Goal: Transaction & Acquisition: Purchase product/service

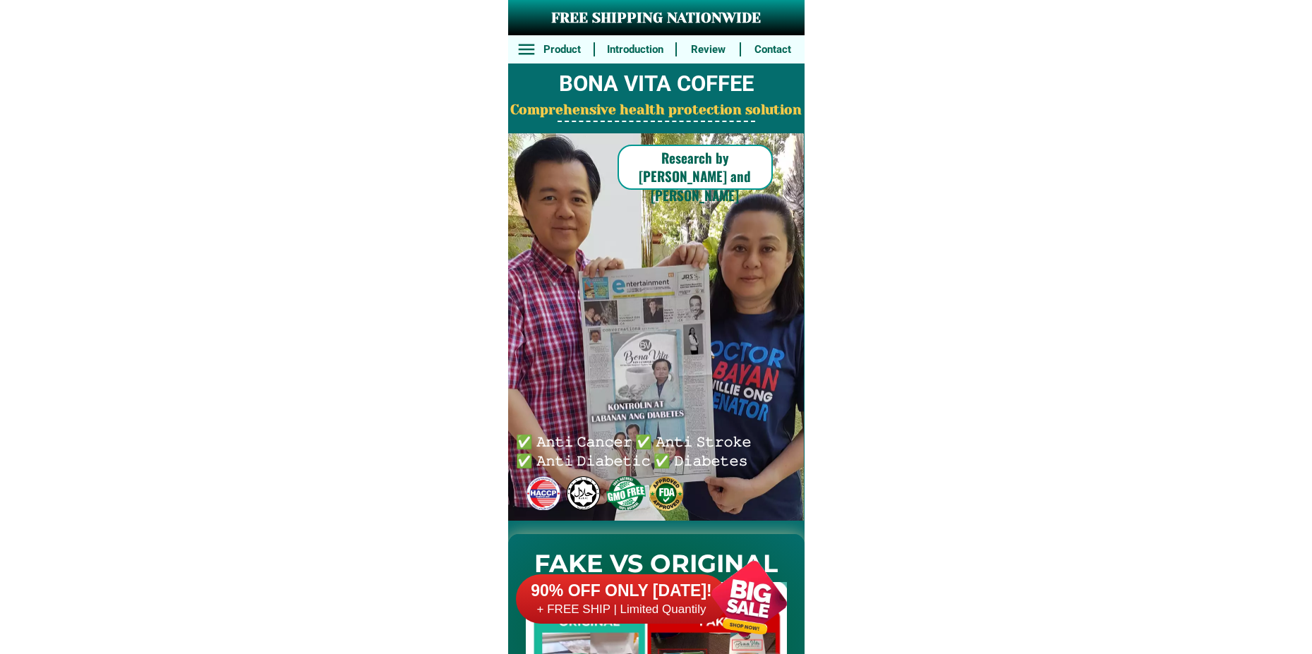
scroll to position [10382, 0]
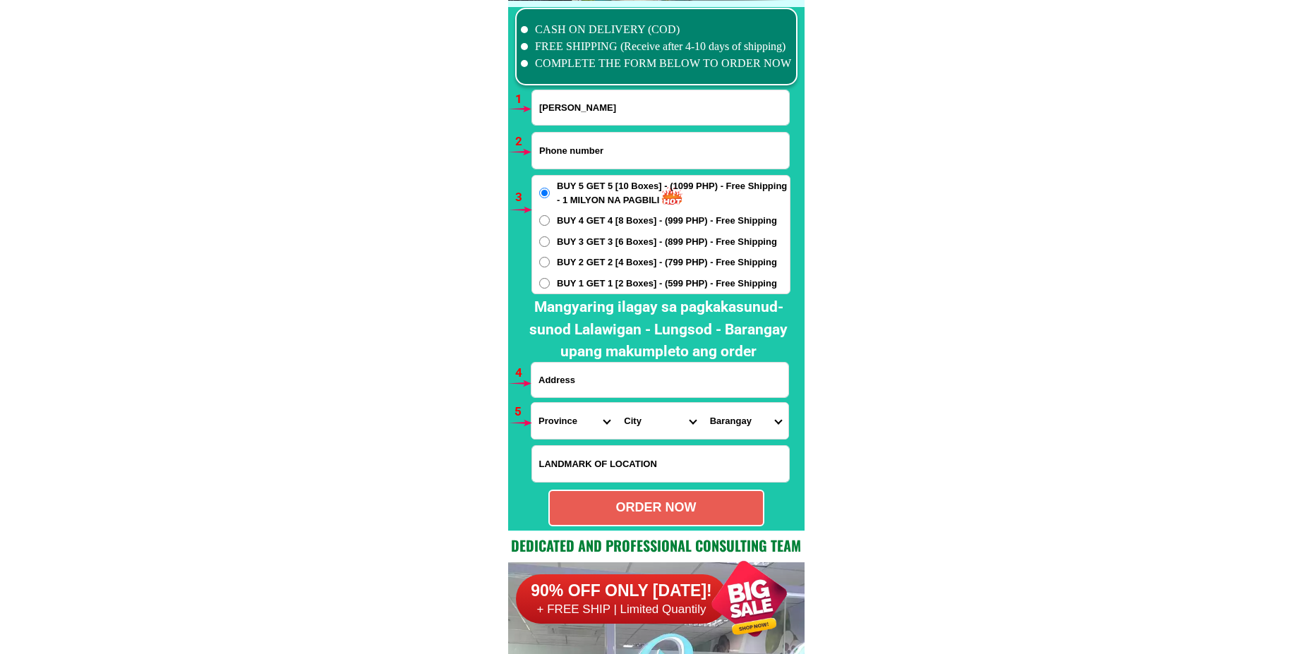
type input "[PERSON_NAME]"
click at [640, 148] on input "Input phone_number" at bounding box center [660, 151] width 257 height 36
paste input "09506290634"
type input "09506290634"
click at [645, 374] on input "Input address" at bounding box center [660, 380] width 257 height 35
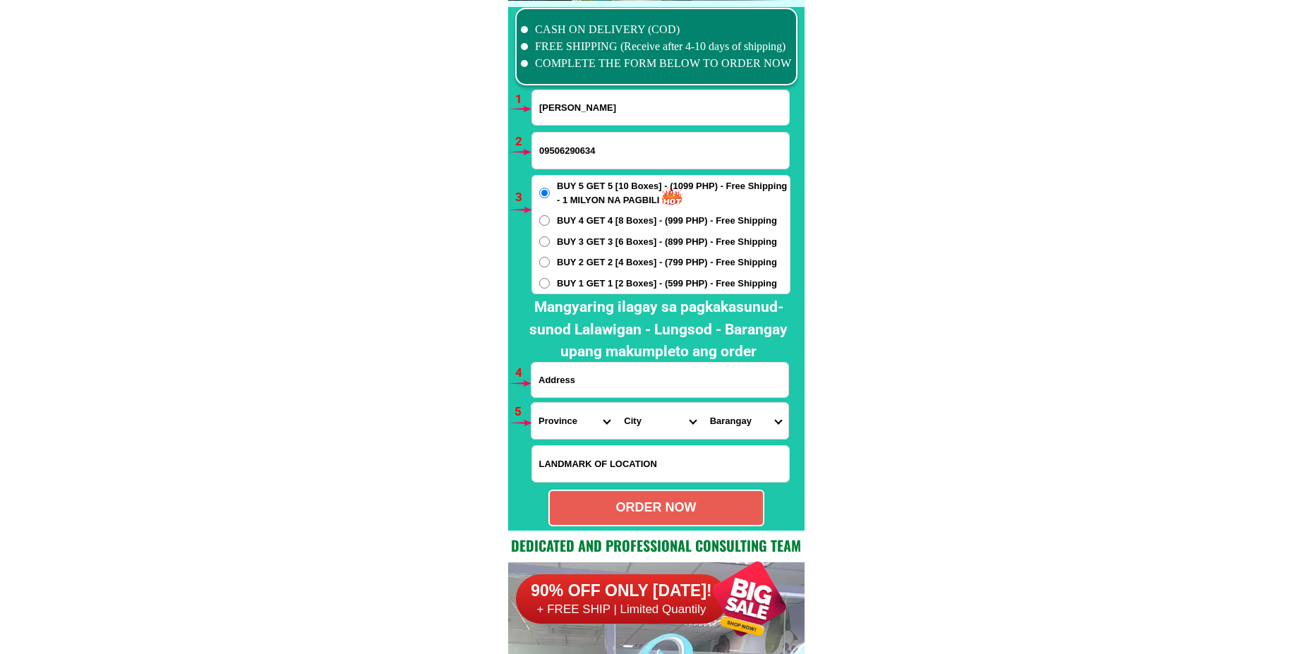
paste input "sitio cumbo hulo pulilla [PERSON_NAME]"
type input "sitio cumbo hulo pulilla [PERSON_NAME]"
click at [641, 465] on input "Input LANDMARKOFLOCATION" at bounding box center [660, 464] width 257 height 36
paste input "tapat ng sabungan"
type input "tapat ng sabungan"
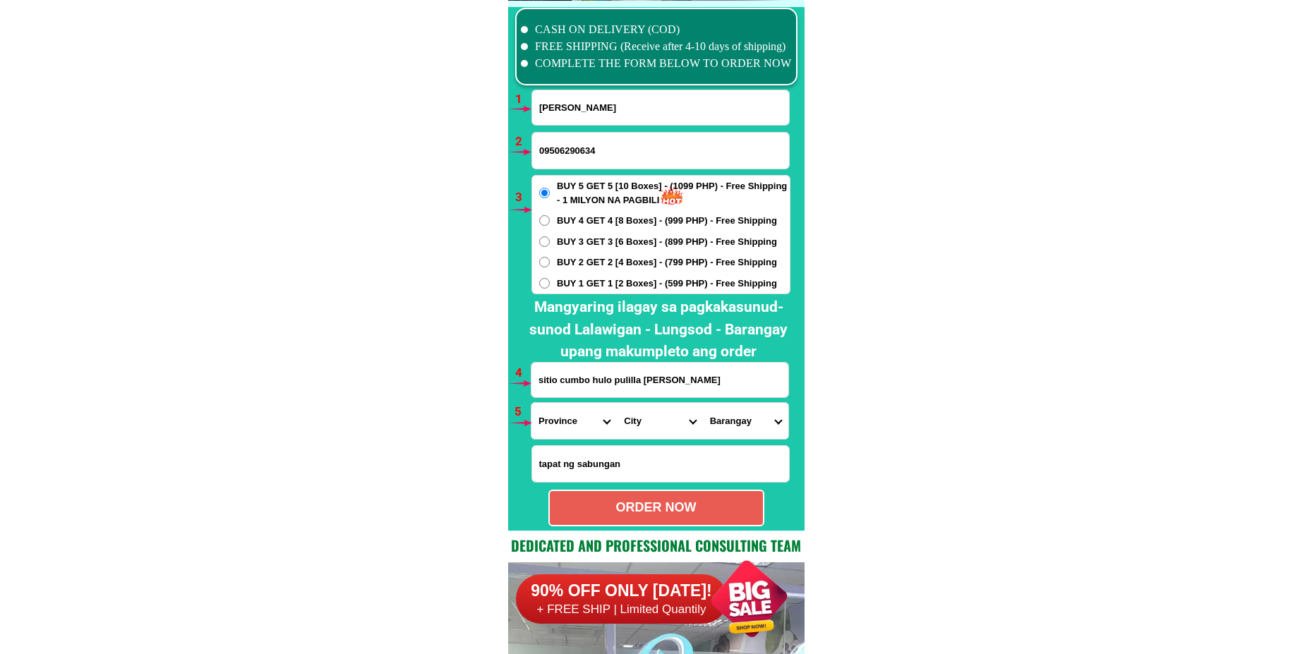
click at [572, 423] on select "Province [GEOGRAPHIC_DATA] [GEOGRAPHIC_DATA][PERSON_NAME][GEOGRAPHIC_DATA][GEOG…" at bounding box center [574, 421] width 85 height 36
select select "63_993"
click at [532, 403] on select "Province [GEOGRAPHIC_DATA] [GEOGRAPHIC_DATA][PERSON_NAME][GEOGRAPHIC_DATA][GEOG…" at bounding box center [574, 421] width 85 height 36
drag, startPoint x: 655, startPoint y: 426, endPoint x: 661, endPoint y: 410, distance: 16.5
click at [655, 426] on select "City Angono Antipolo-city [GEOGRAPHIC_DATA] [GEOGRAPHIC_DATA] [GEOGRAPHIC_DATA]…" at bounding box center [659, 421] width 85 height 36
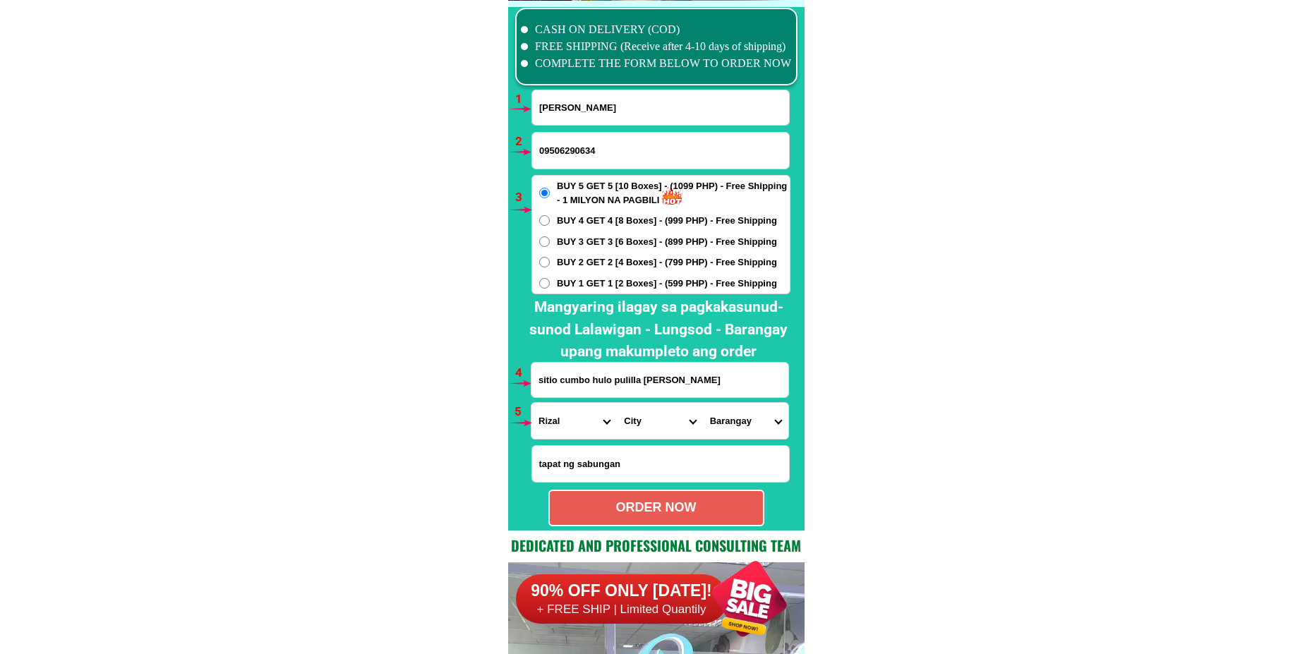
select select "63_993636"
click at [617, 403] on select "City Angono Antipolo-city [GEOGRAPHIC_DATA] [GEOGRAPHIC_DATA] [GEOGRAPHIC_DATA]…" at bounding box center [659, 421] width 85 height 36
click at [742, 426] on select "Barangay Bagumbayan (pob.) Halayhayin Hulo (pob.) [GEOGRAPHIC_DATA] (pob.) Mala…" at bounding box center [745, 421] width 85 height 36
select select "63_9936365607"
click at [703, 403] on select "Barangay Bagumbayan (pob.) Halayhayin Hulo (pob.) [GEOGRAPHIC_DATA] (pob.) Mala…" at bounding box center [745, 421] width 85 height 36
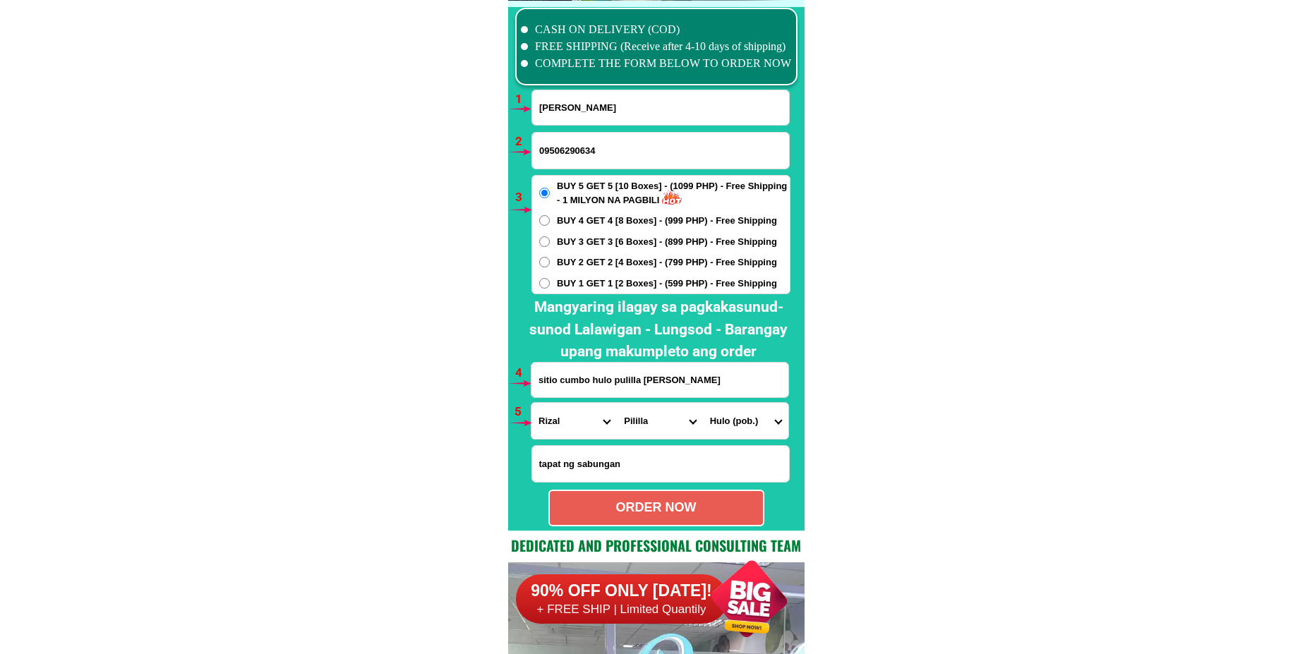
click at [704, 510] on div "ORDER NOW" at bounding box center [656, 507] width 213 height 19
type input "sitio cumbo hulo pulilla [PERSON_NAME]"
type input "tapat ng sabungan"
radio input "true"
click at [609, 97] on input "Input full_name" at bounding box center [660, 107] width 257 height 35
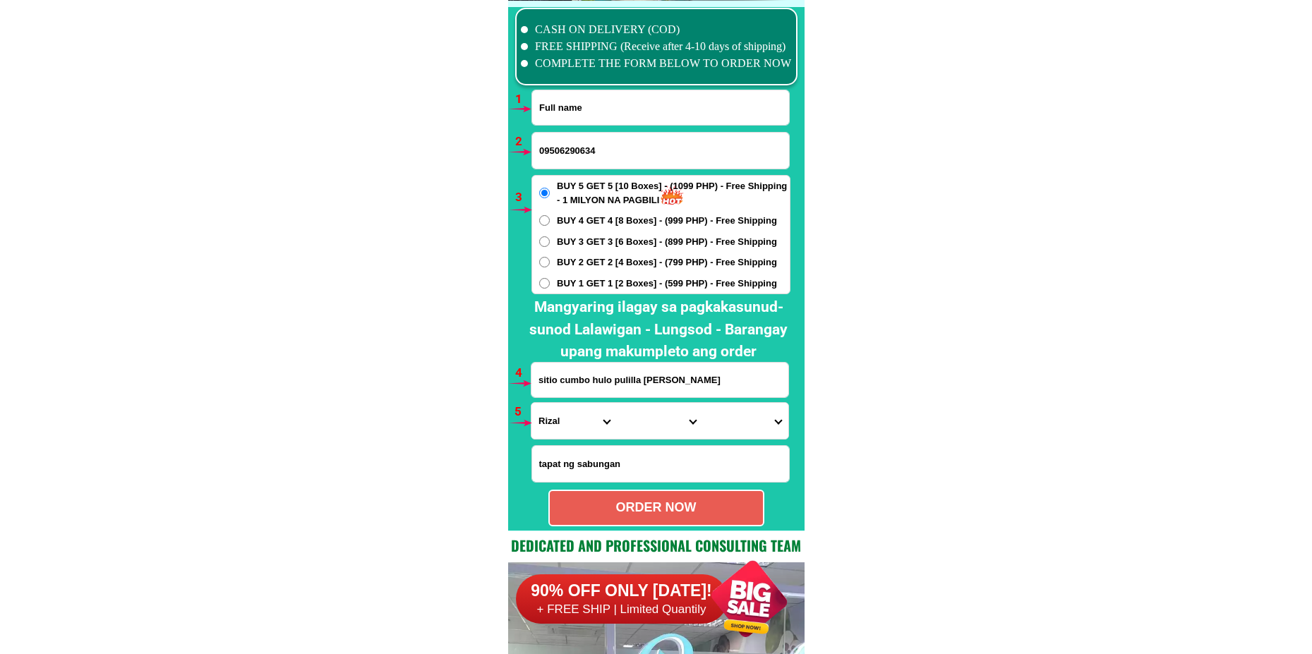
paste input "[PERSON_NAME]"
type input "[PERSON_NAME]"
click at [551, 144] on input "09506290634" at bounding box center [660, 151] width 257 height 36
paste input "0950 832 6932"
click at [561, 149] on input "0950 832 6932" at bounding box center [660, 151] width 257 height 36
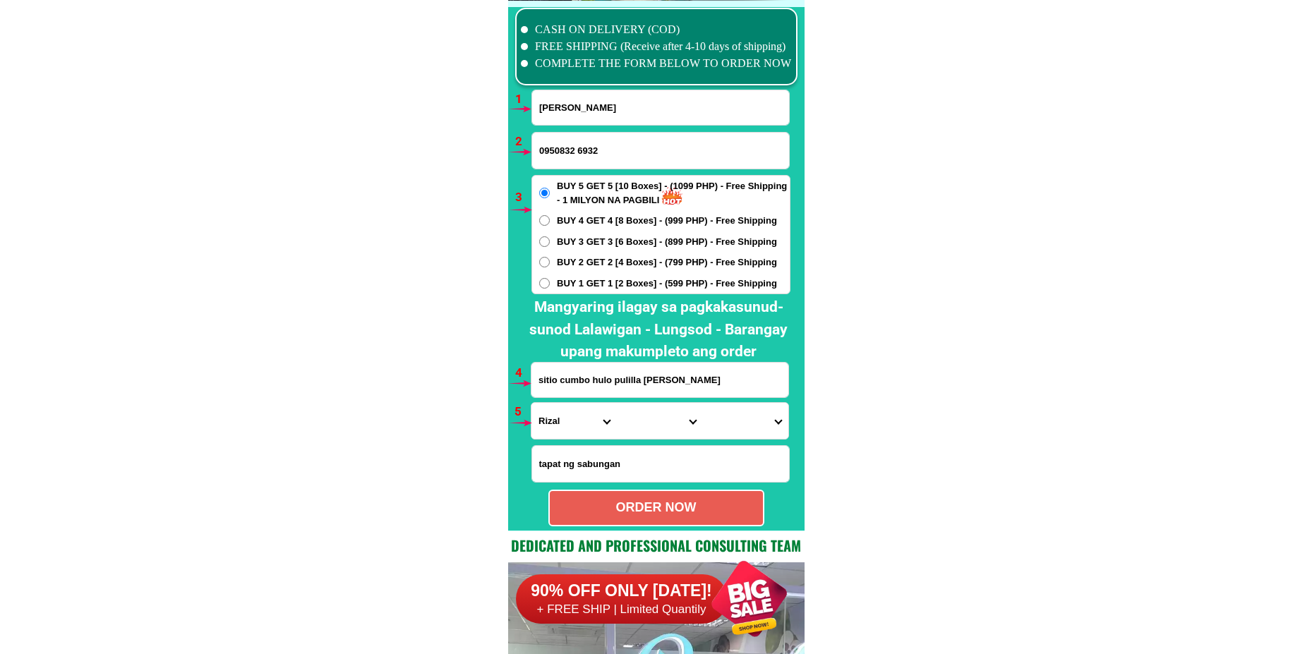
click at [578, 150] on input "0950832 6932" at bounding box center [660, 151] width 257 height 36
type input "09508326932"
click at [588, 286] on span "BUY 1 GET 1 [2 Boxes] - (599 PHP) - Free Shipping" at bounding box center [667, 284] width 220 height 14
click at [550, 286] on input "BUY 1 GET 1 [2 Boxes] - (599 PHP) - Free Shipping" at bounding box center [544, 283] width 11 height 11
radio input "true"
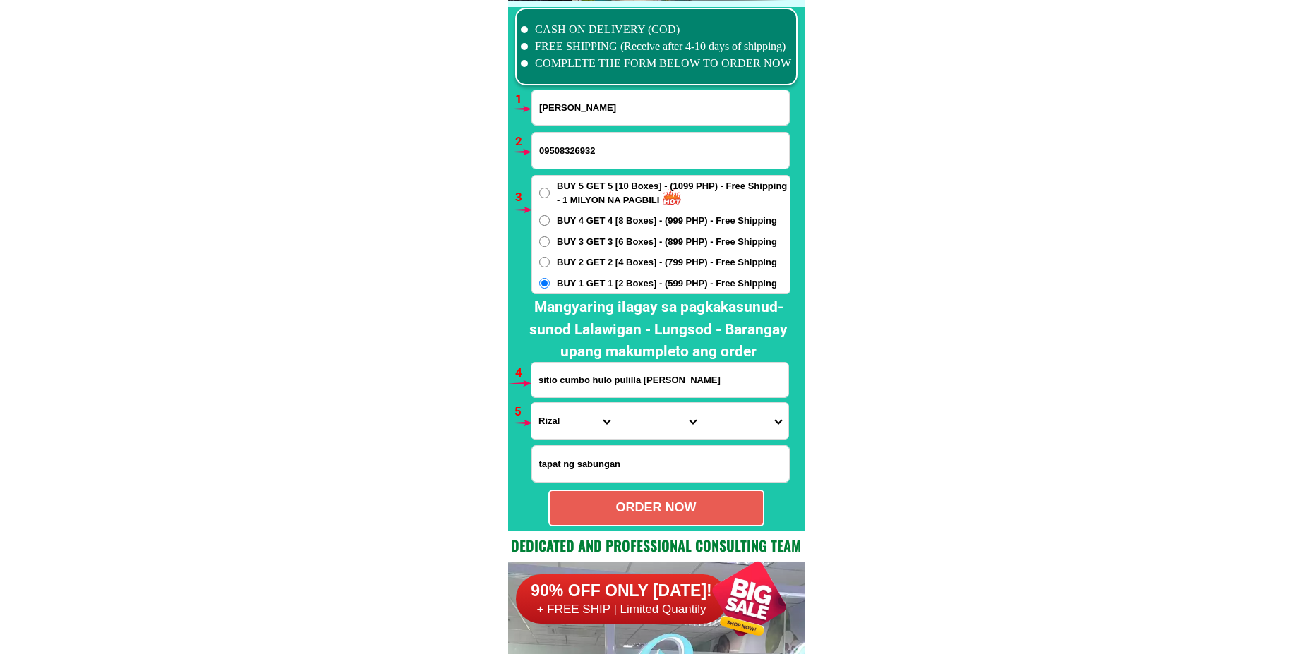
click at [633, 376] on input "Input address" at bounding box center [660, 380] width 257 height 35
paste input "St.[PERSON_NAME]-Bridge Sampaloc [PERSON_NAME][GEOGRAPHIC_DATA]"
type input "St.[PERSON_NAME]-Bridge Sampaloc [PERSON_NAME][GEOGRAPHIC_DATA]"
click at [566, 433] on select "Province [GEOGRAPHIC_DATA] [GEOGRAPHIC_DATA][PERSON_NAME][GEOGRAPHIC_DATA][GEOG…" at bounding box center [574, 421] width 85 height 36
select select "63_993"
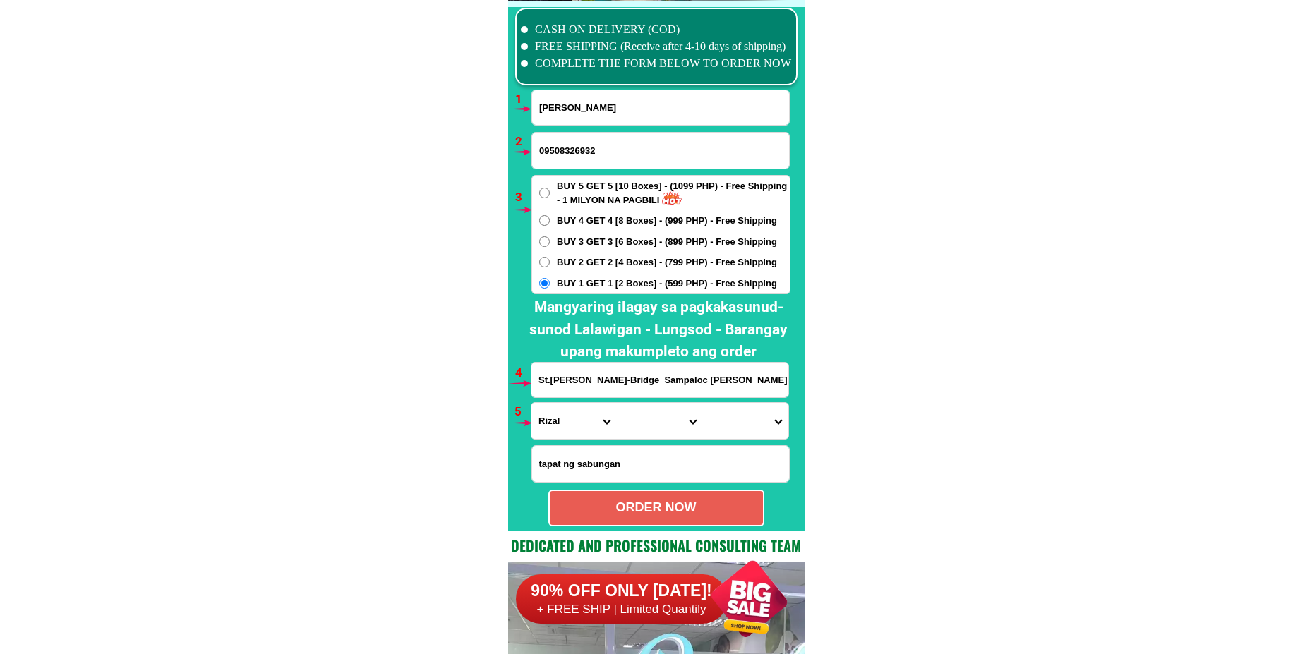
click at [532, 403] on select "Province [GEOGRAPHIC_DATA] [GEOGRAPHIC_DATA][PERSON_NAME][GEOGRAPHIC_DATA][GEOG…" at bounding box center [574, 421] width 85 height 36
click at [635, 419] on select "City Angono Antipolo-city [GEOGRAPHIC_DATA] [GEOGRAPHIC_DATA] [GEOGRAPHIC_DATA]…" at bounding box center [659, 421] width 85 height 36
select select "63_9939757"
click at [617, 403] on select "City Angono Antipolo-city [GEOGRAPHIC_DATA] [GEOGRAPHIC_DATA] [GEOGRAPHIC_DATA]…" at bounding box center [659, 421] width 85 height 36
click at [739, 424] on select "Barangay Cayabu Cuyambay Daraitan Katipunan-bayan (pob.) Kaybuto (pob.) Laiban …" at bounding box center [745, 421] width 85 height 36
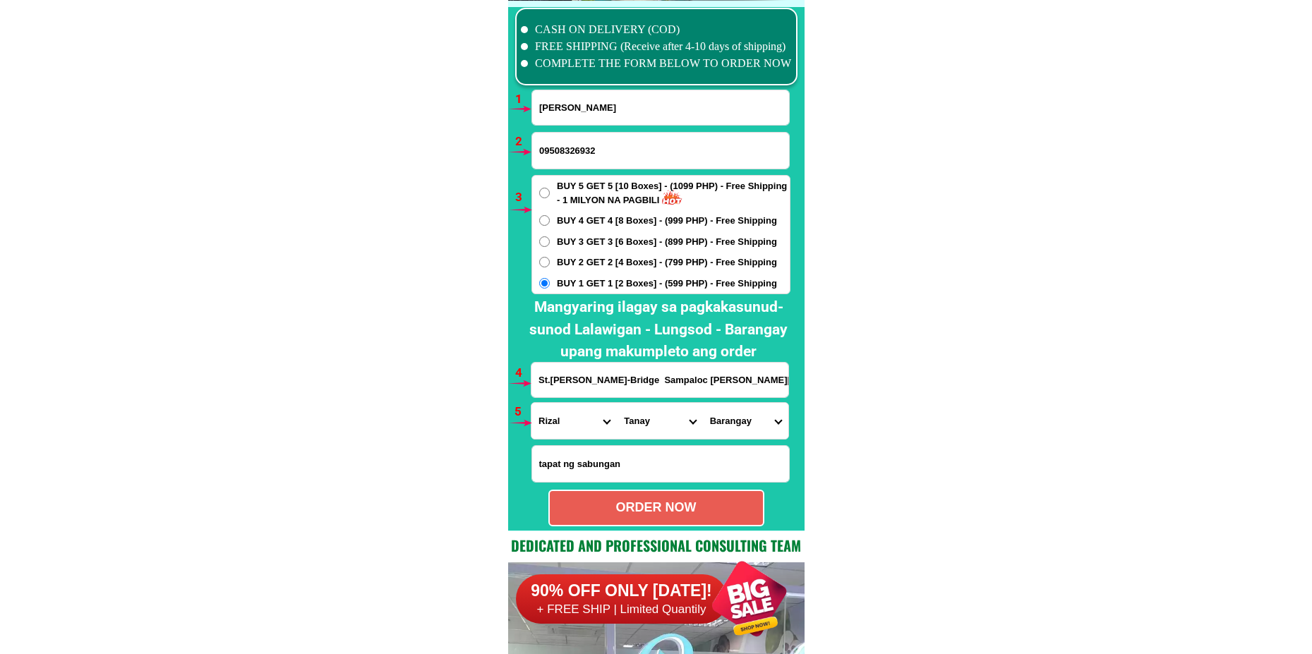
select select "63_99397572752"
click at [703, 403] on select "Barangay Cayabu Cuyambay Daraitan Katipunan-bayan (pob.) Kaybuto (pob.) Laiban …" at bounding box center [745, 421] width 85 height 36
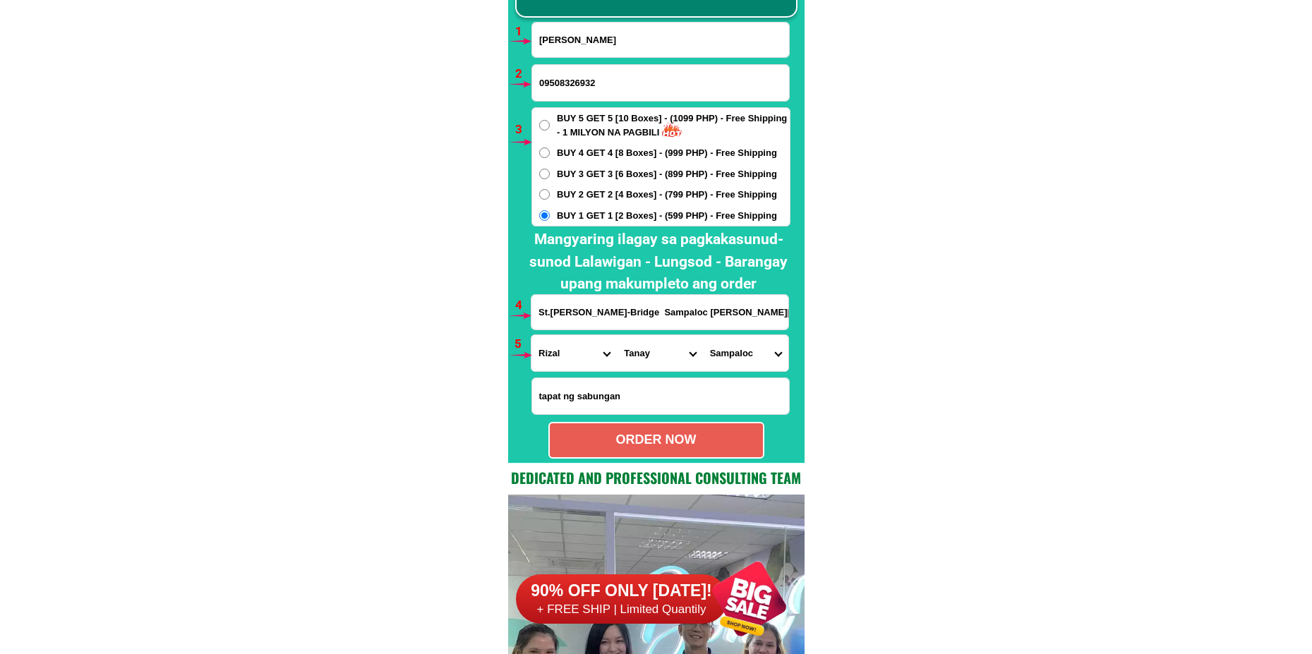
scroll to position [10453, 0]
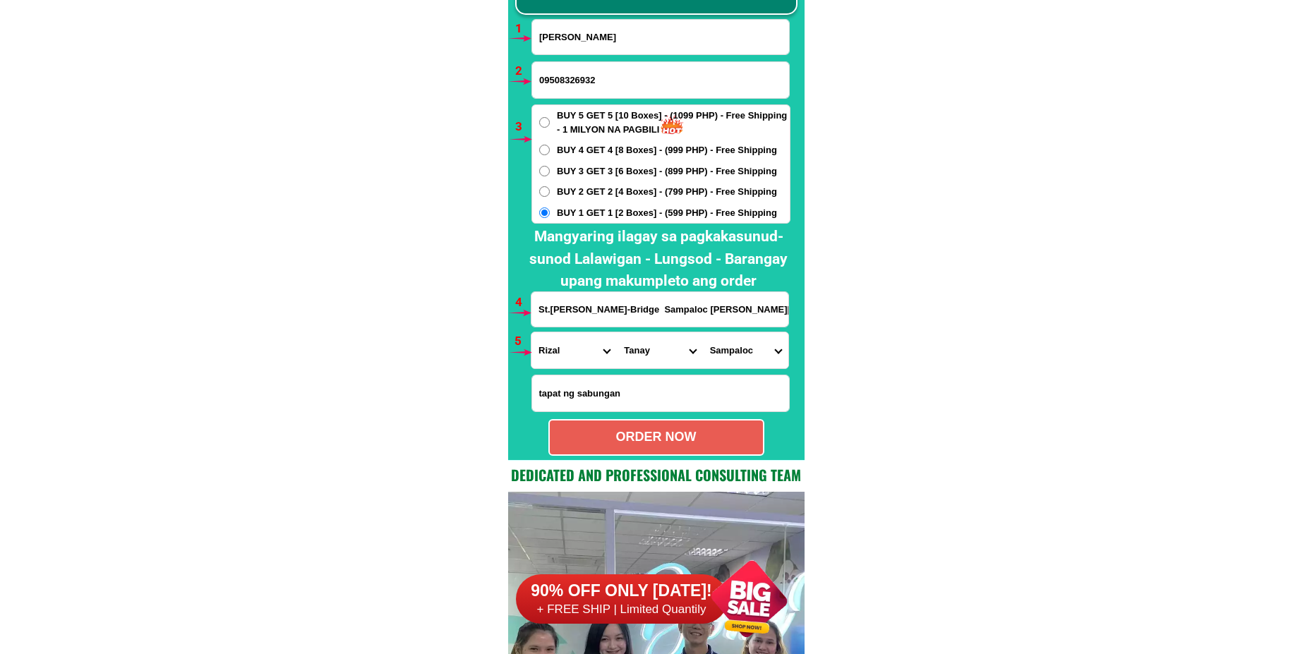
click at [705, 432] on div "ORDER NOW" at bounding box center [656, 437] width 213 height 19
radio input "true"
